Goal: Task Accomplishment & Management: Manage account settings

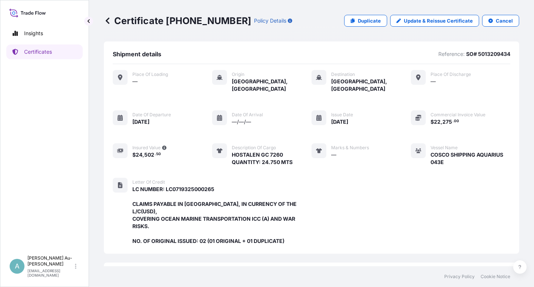
scroll to position [205, 0]
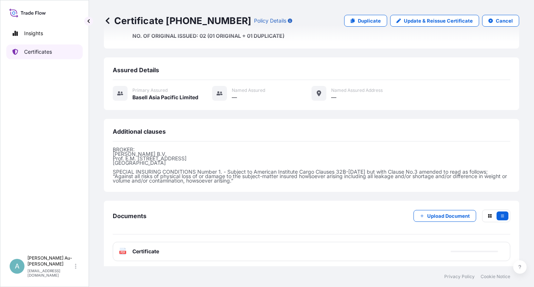
click at [53, 55] on link "Certificates" at bounding box center [44, 52] width 76 height 15
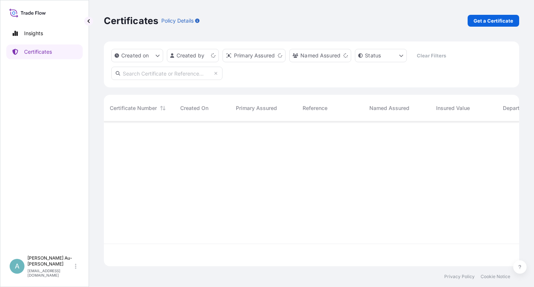
scroll to position [143, 409]
click at [149, 76] on input "text" at bounding box center [166, 73] width 111 height 13
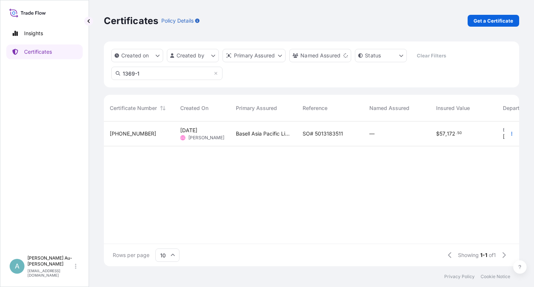
type input "1369-1"
click at [321, 130] on span "SO# 5013183511" at bounding box center [323, 133] width 40 height 7
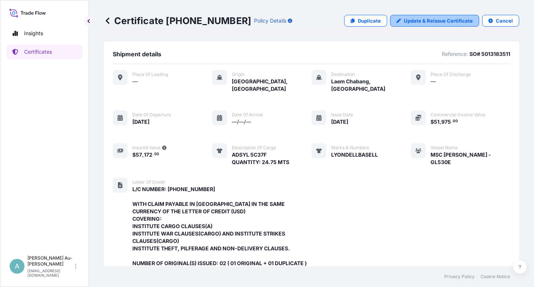
click at [443, 21] on p "Update & Reissue Certificate" at bounding box center [438, 20] width 69 height 7
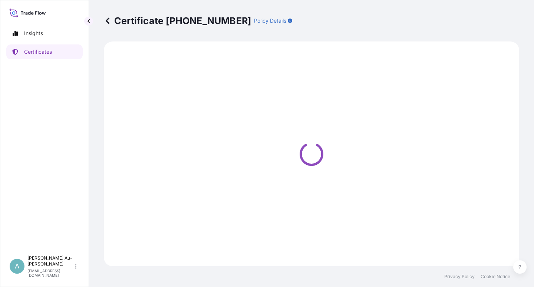
select select "Sea"
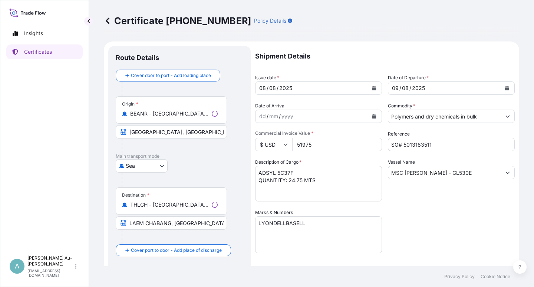
select select "32034"
click at [369, 89] on button "Calendar" at bounding box center [374, 88] width 12 height 12
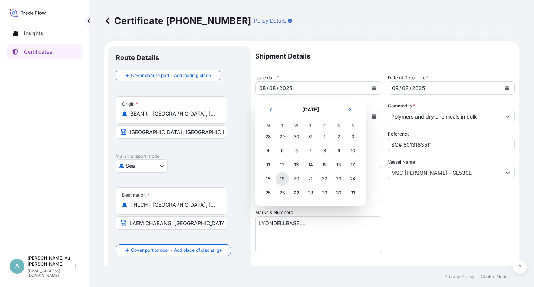
click at [282, 178] on div "19" at bounding box center [282, 178] width 13 height 13
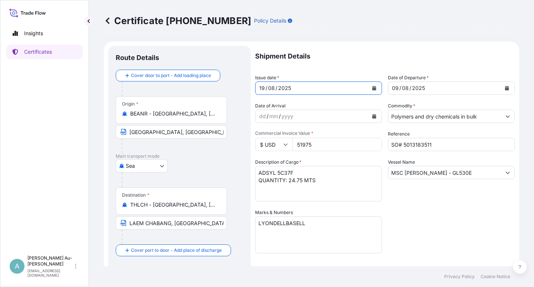
click at [501, 86] on button "Calendar" at bounding box center [507, 88] width 12 height 12
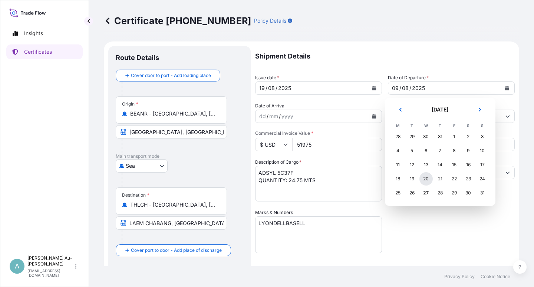
click at [431, 177] on div "20" at bounding box center [425, 178] width 13 height 13
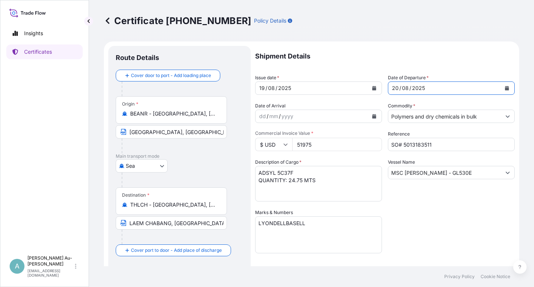
click at [432, 223] on div "Shipment Details Issue date * [DATE] Date of Departure * [DATE] Date of Arrival…" at bounding box center [385, 237] width 260 height 382
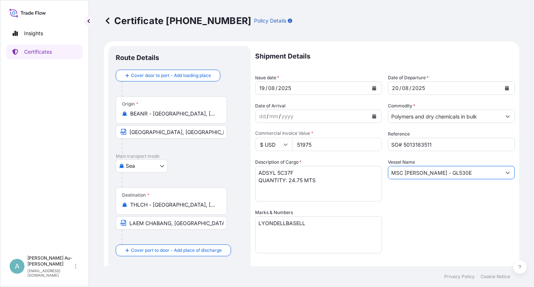
drag, startPoint x: 454, startPoint y: 173, endPoint x: 366, endPoint y: 188, distance: 89.6
click at [388, 174] on input "MSC [PERSON_NAME] - GL530E" at bounding box center [444, 172] width 113 height 13
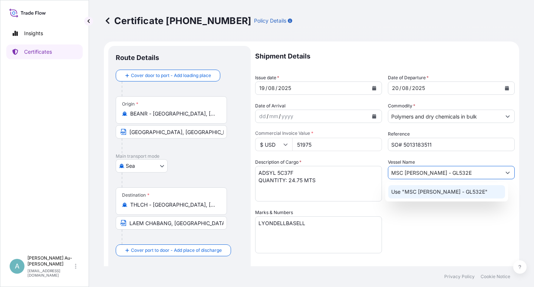
type input "MSC [PERSON_NAME] - GL532E"
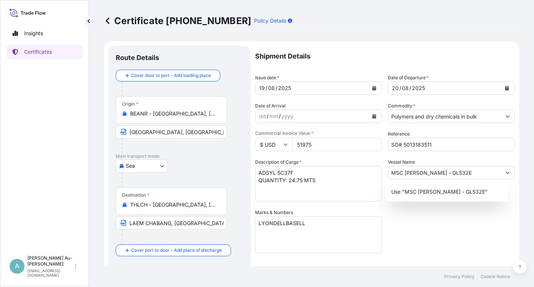
click at [446, 231] on div "Shipment Details Issue date * [DATE] Date of Departure * [DATE] Date of Arrival…" at bounding box center [385, 237] width 260 height 382
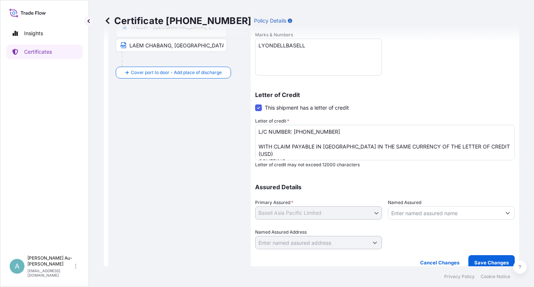
scroll to position [182, 0]
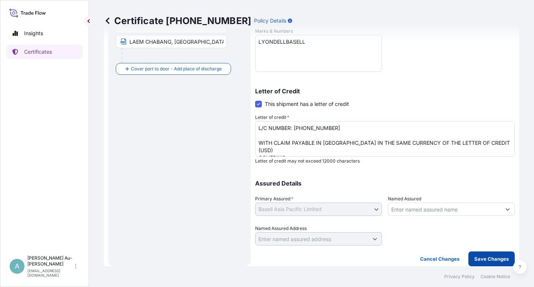
click at [477, 259] on p "Save Changes" at bounding box center [491, 259] width 34 height 7
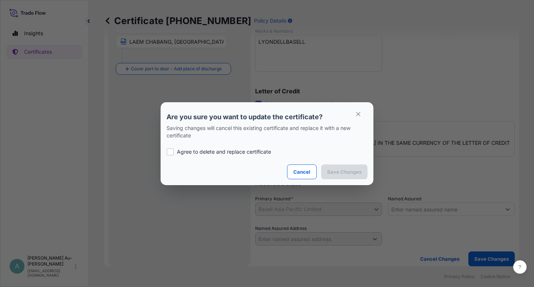
click at [184, 151] on p "Agree to delete and replace certificate" at bounding box center [224, 151] width 94 height 7
checkbox input "true"
click at [333, 173] on p "Save Changes" at bounding box center [344, 171] width 34 height 7
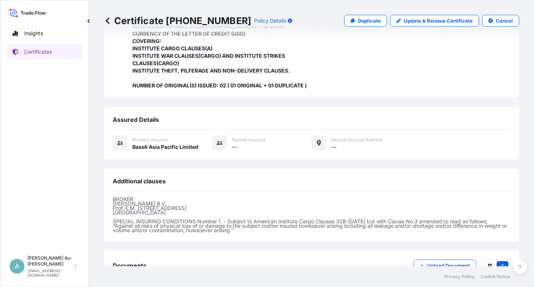
scroll to position [228, 0]
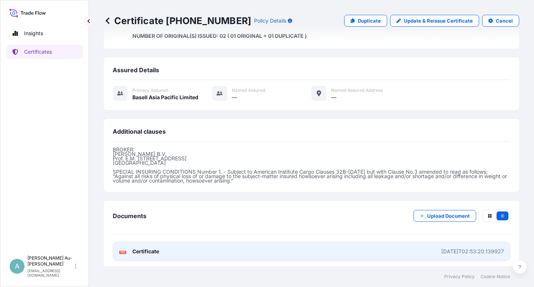
click at [152, 248] on span "Certificate" at bounding box center [145, 251] width 27 height 7
